Goal: Find contact information: Find contact information

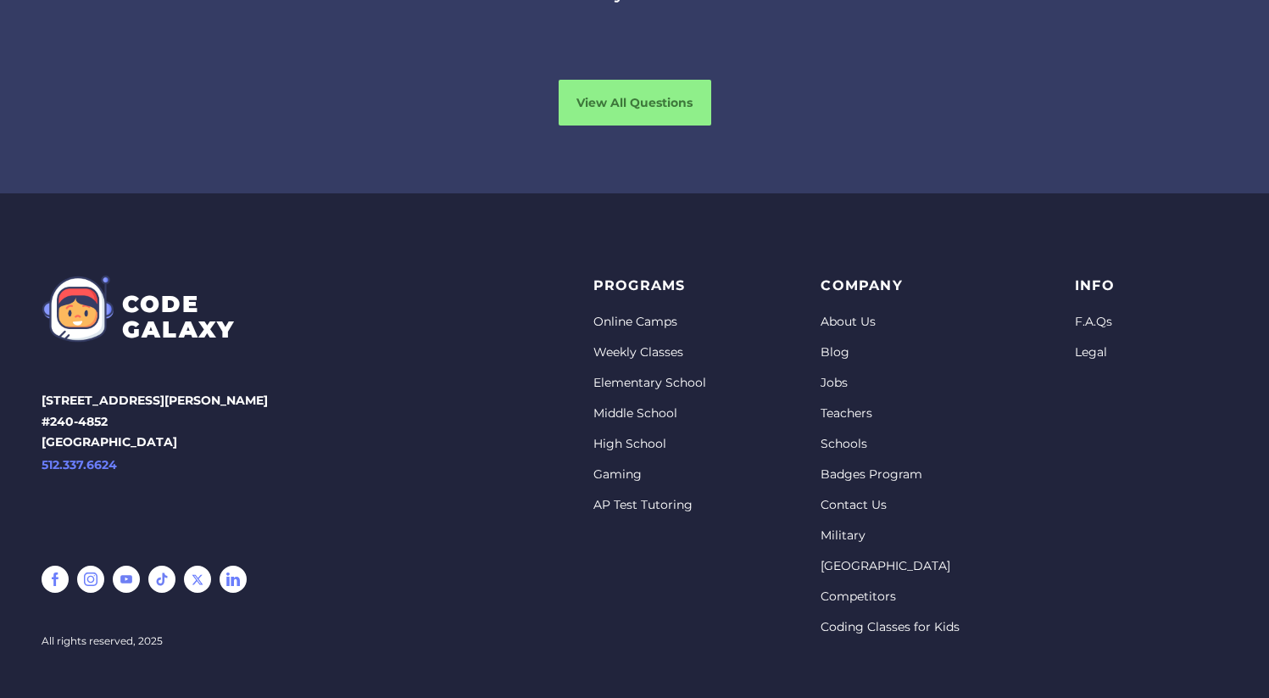
scroll to position [5201, 0]
click at [847, 497] on link "Contact Us" at bounding box center [889, 505] width 139 height 17
